Goal: Task Accomplishment & Management: Use online tool/utility

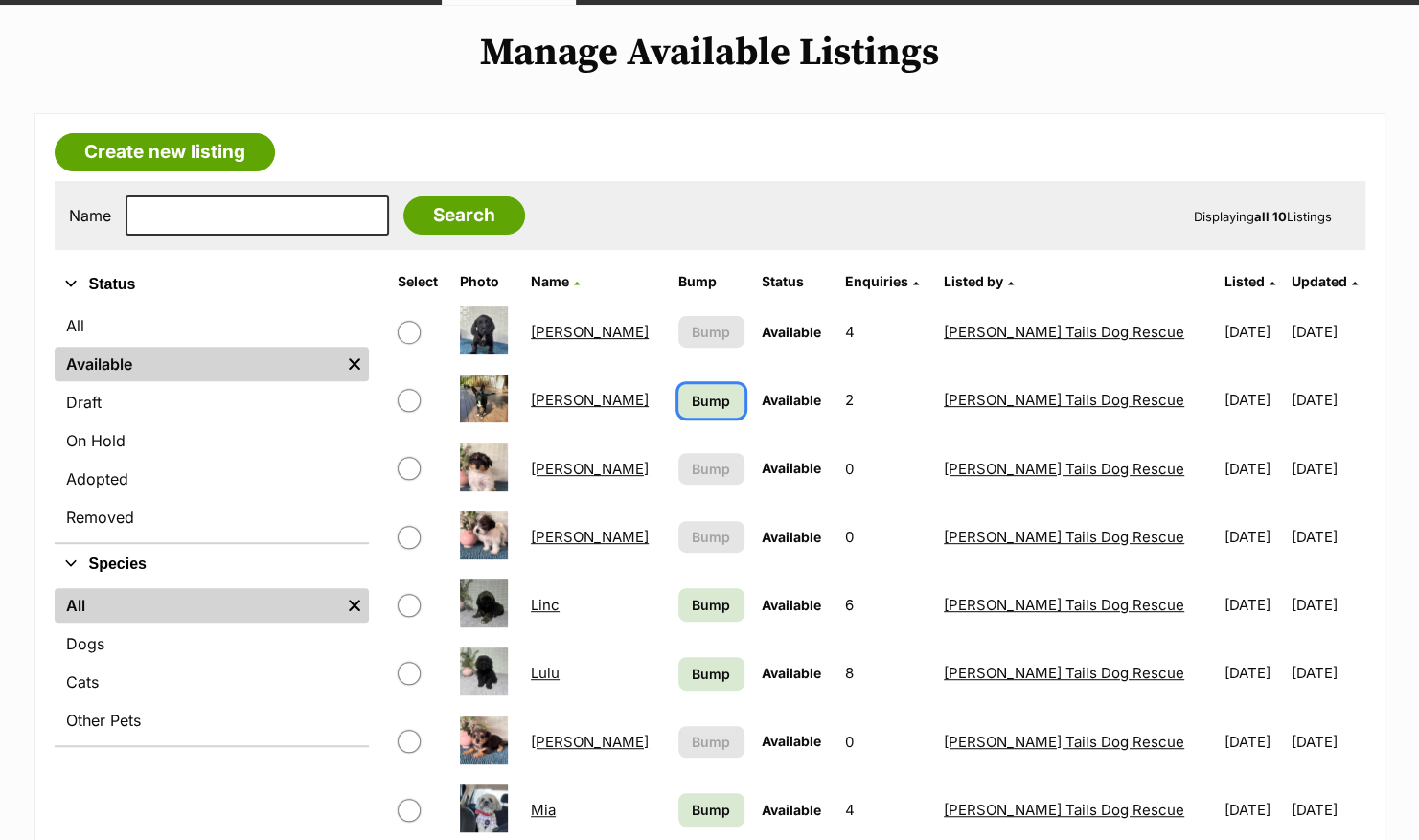
click at [692, 397] on span "Bump" at bounding box center [710, 401] width 38 height 20
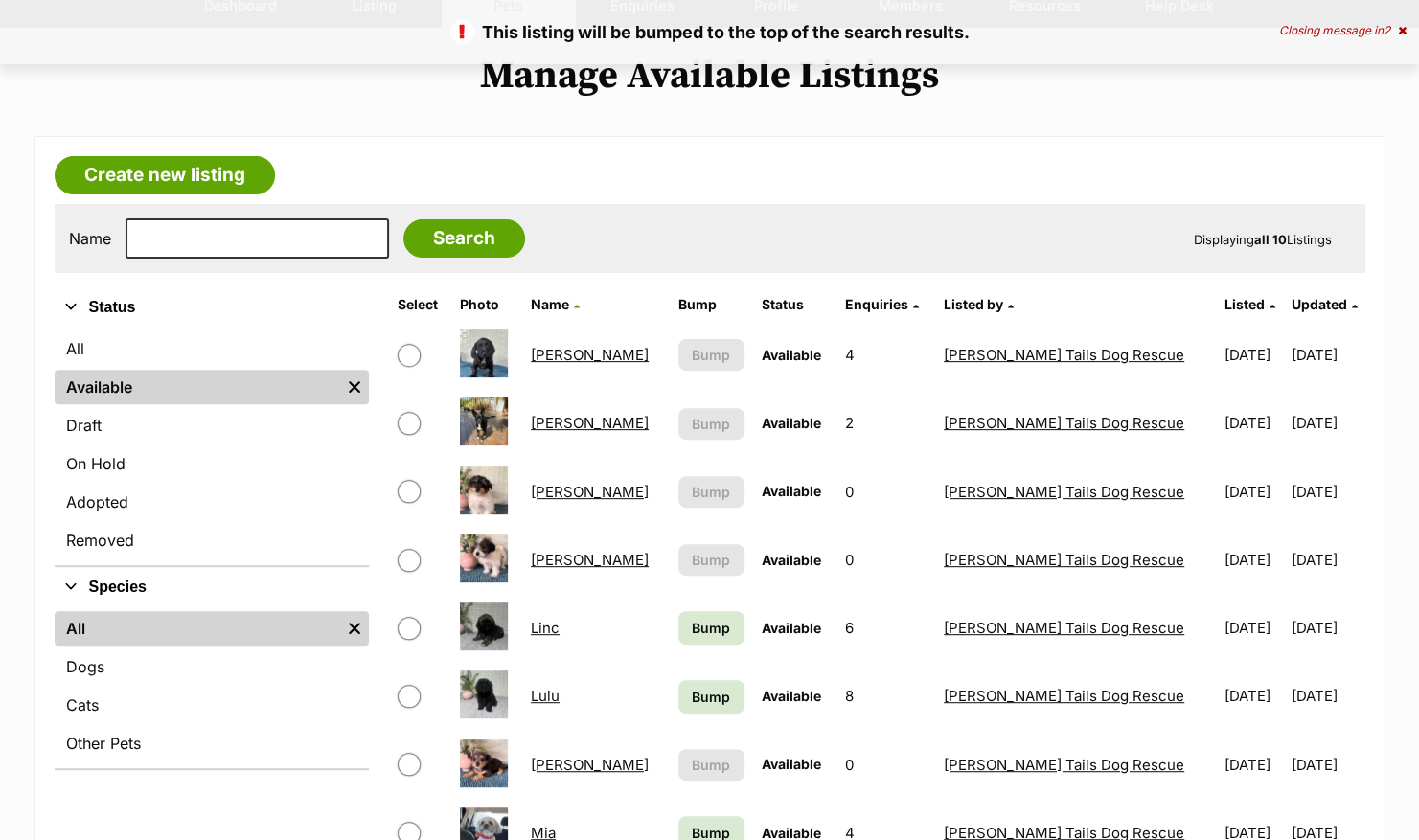
scroll to position [382, 0]
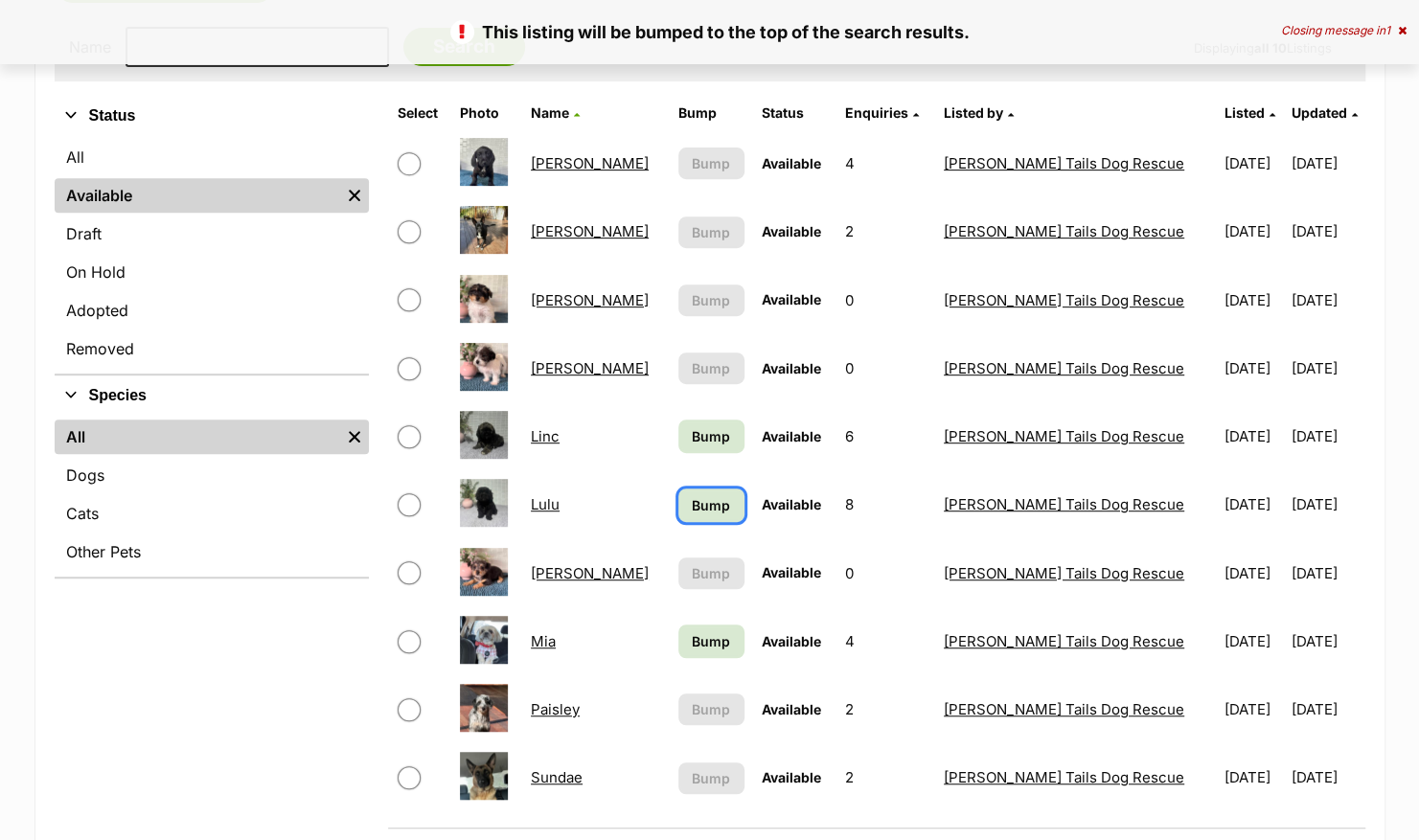
click at [692, 502] on span "Bump" at bounding box center [710, 505] width 38 height 20
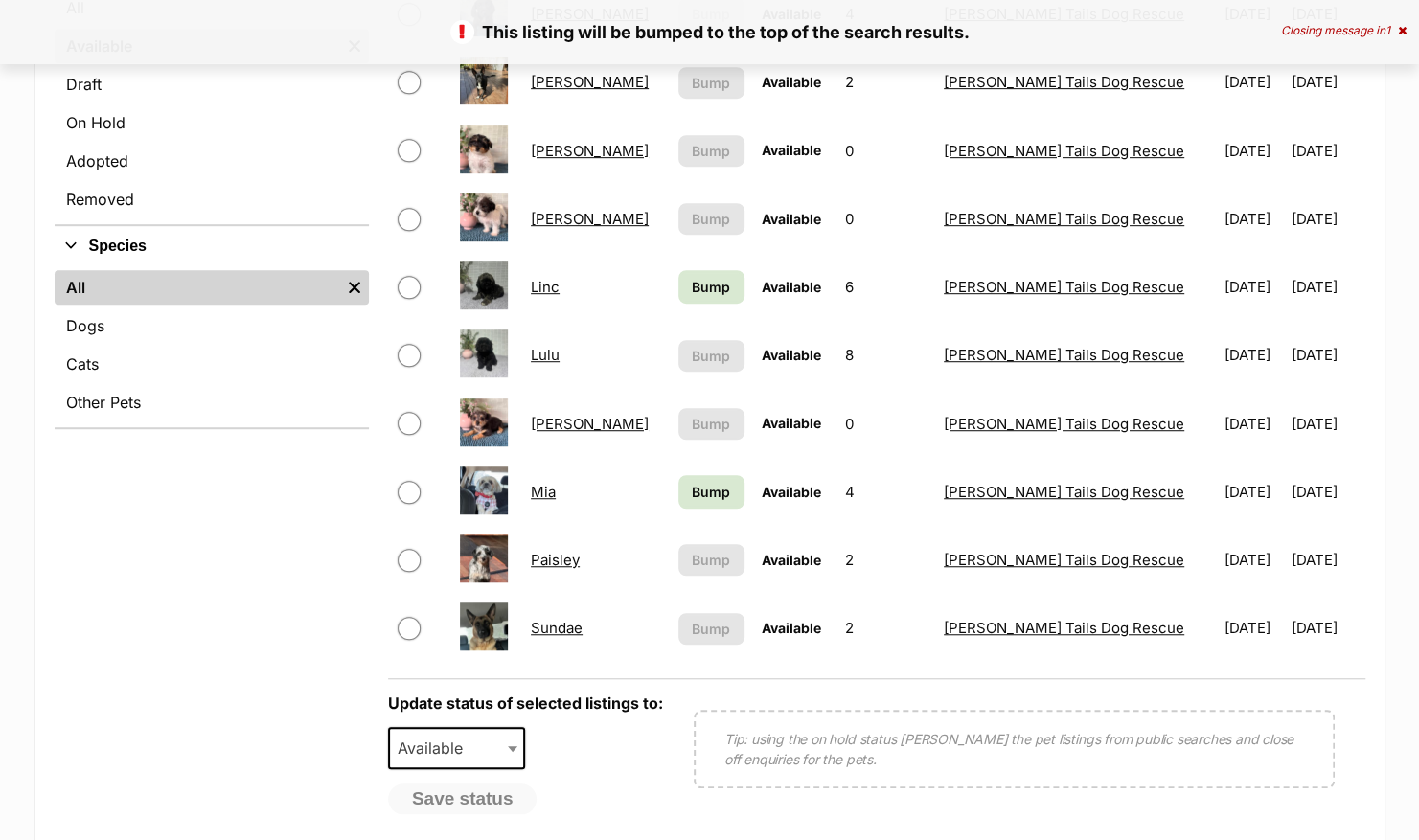
scroll to position [535, 0]
